Goal: Task Accomplishment & Management: Manage account settings

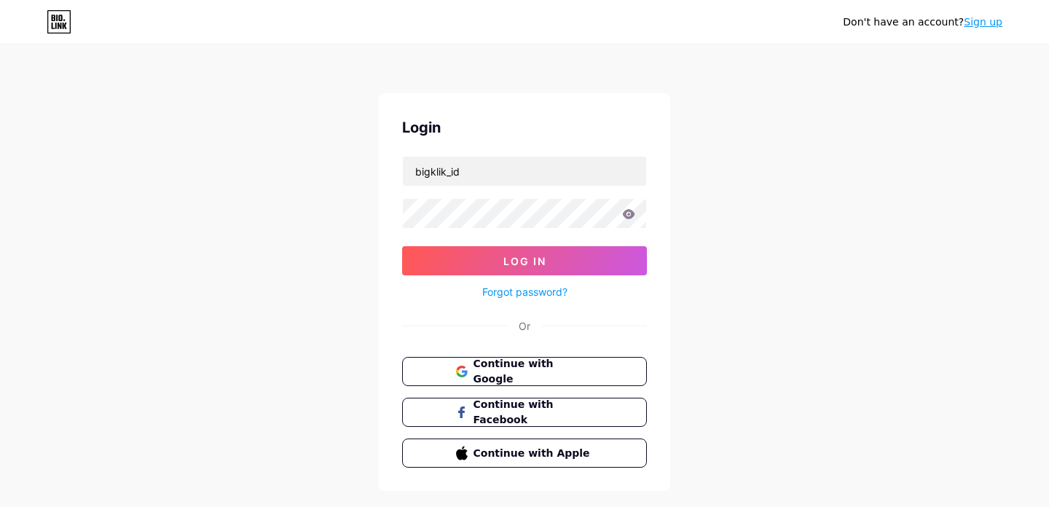
type input "bigklik_id"
click at [402, 246] on button "Log In" at bounding box center [524, 260] width 245 height 29
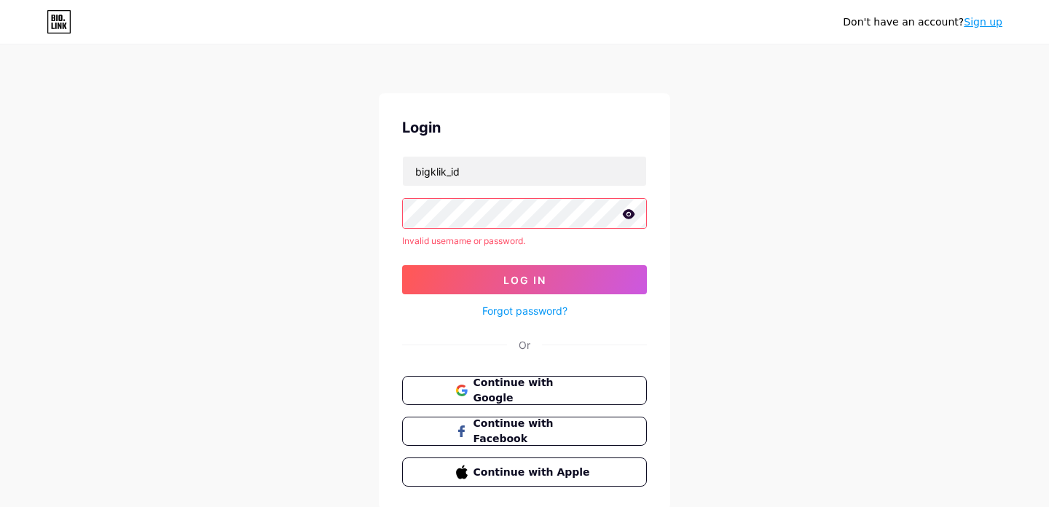
click at [623, 215] on icon at bounding box center [629, 213] width 12 height 9
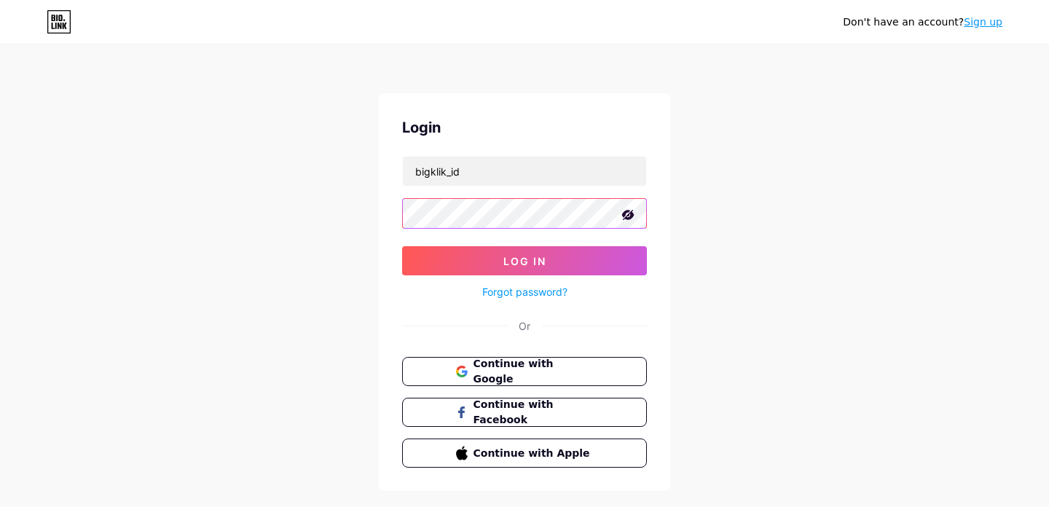
click at [402, 246] on button "Log In" at bounding box center [524, 260] width 245 height 29
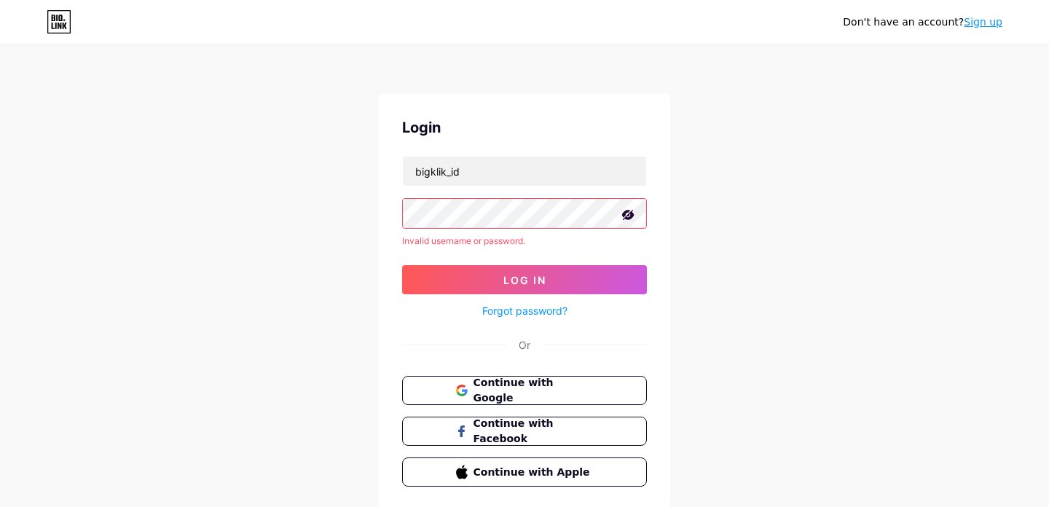
click at [623, 217] on icon at bounding box center [628, 215] width 12 height 10
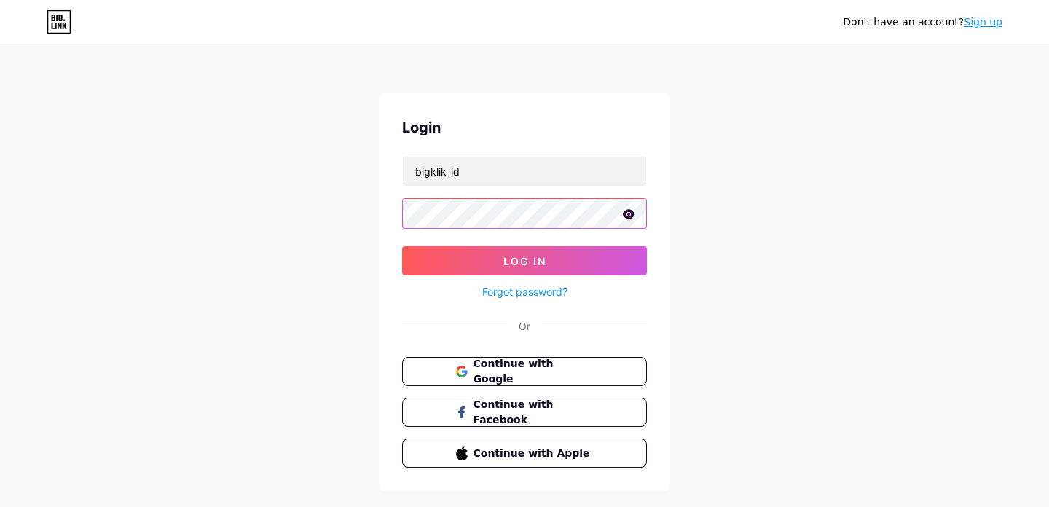
click at [402, 246] on button "Log In" at bounding box center [524, 260] width 245 height 29
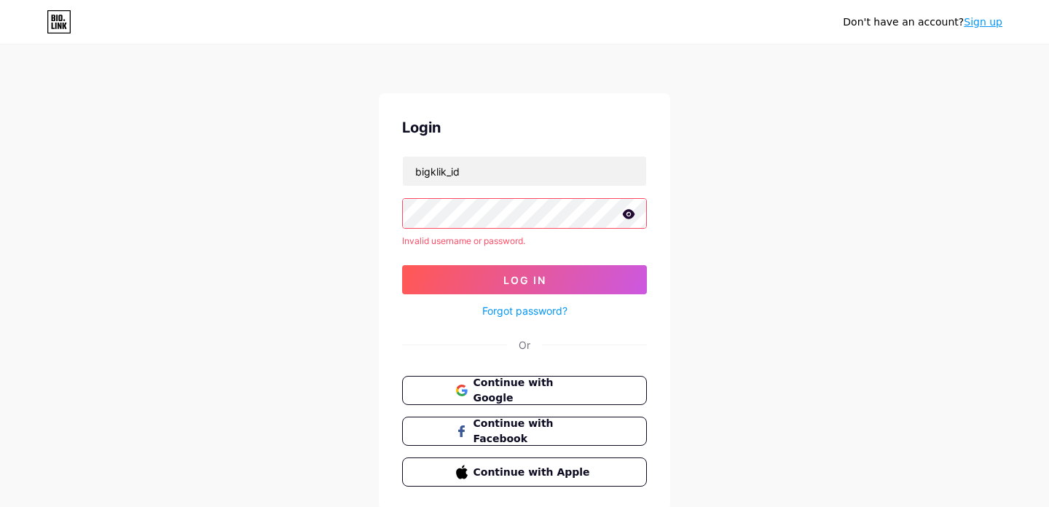
click at [634, 211] on icon at bounding box center [628, 214] width 13 height 10
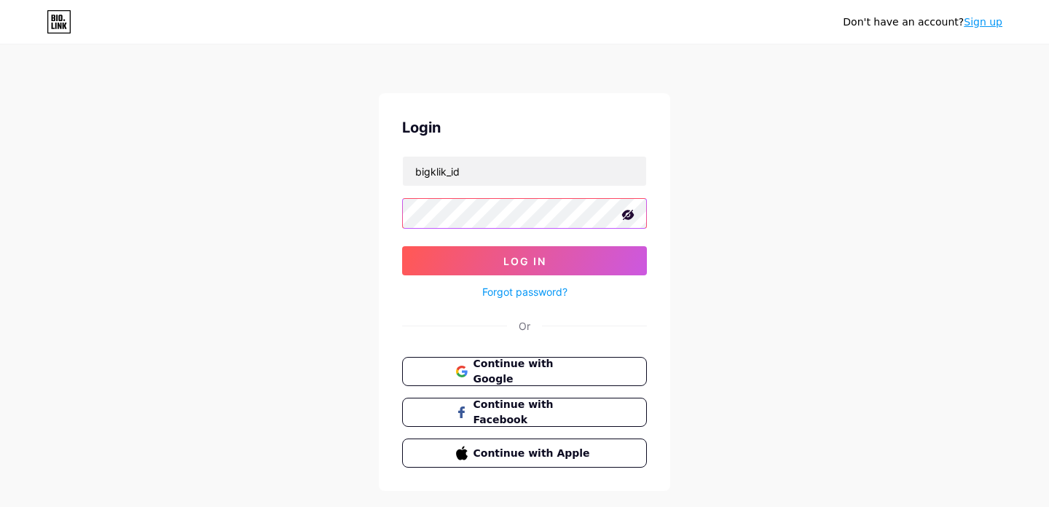
click at [402, 246] on button "Log In" at bounding box center [524, 260] width 245 height 29
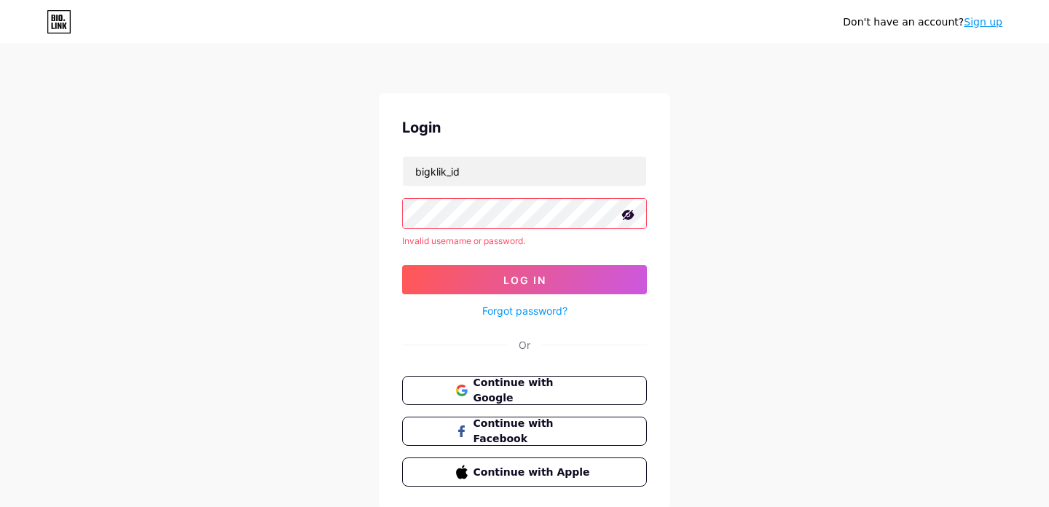
click at [545, 308] on link "Forgot password?" at bounding box center [524, 310] width 85 height 15
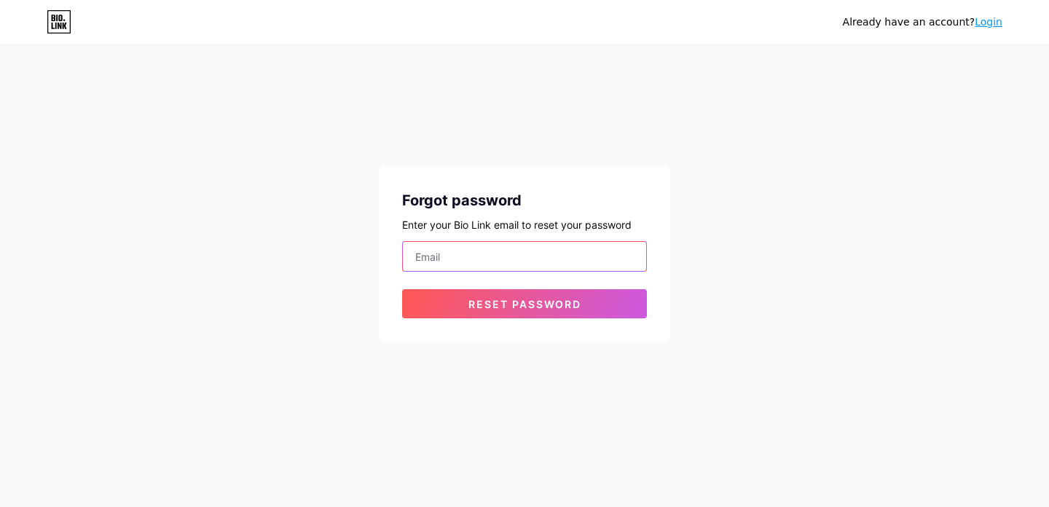
click at [560, 262] on input "email" at bounding box center [524, 256] width 243 height 29
click at [724, 219] on div "Already have an account? Login Forgot password Enter your Bio Link email to res…" at bounding box center [524, 194] width 1049 height 388
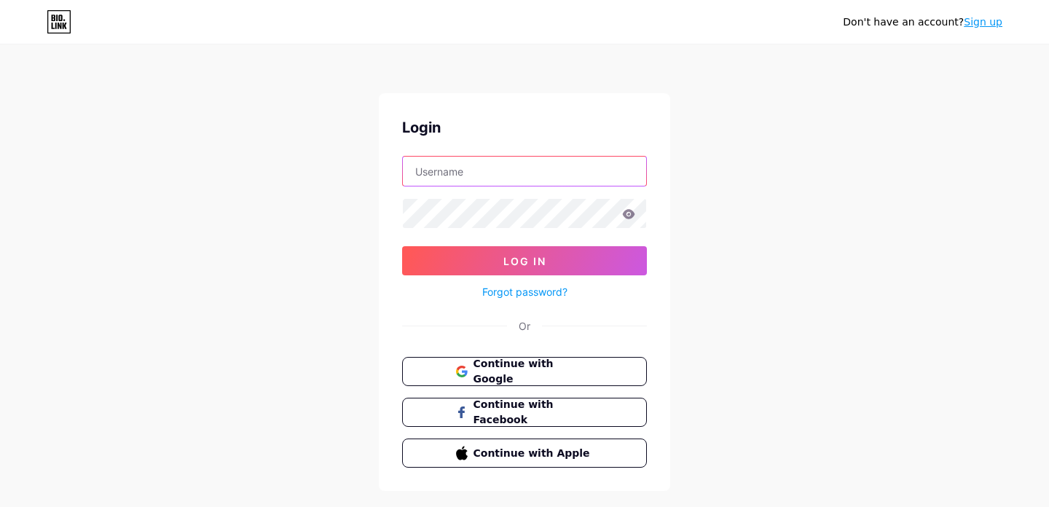
click at [486, 173] on input "text" at bounding box center [524, 171] width 243 height 29
type input "bigklik_id"
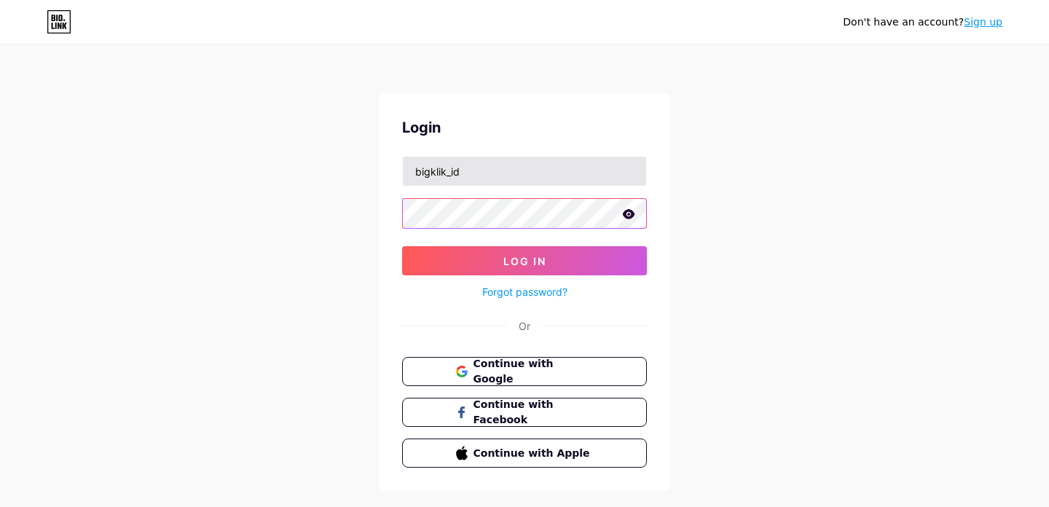
click at [402, 246] on button "Log In" at bounding box center [524, 260] width 245 height 29
